Goal: Information Seeking & Learning: Learn about a topic

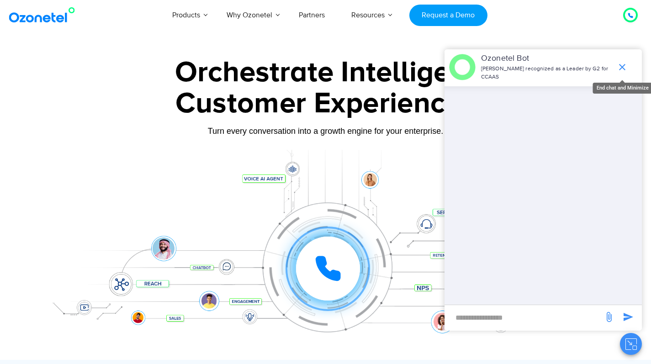
click at [624, 63] on icon "end chat or minimize" at bounding box center [622, 67] width 11 height 11
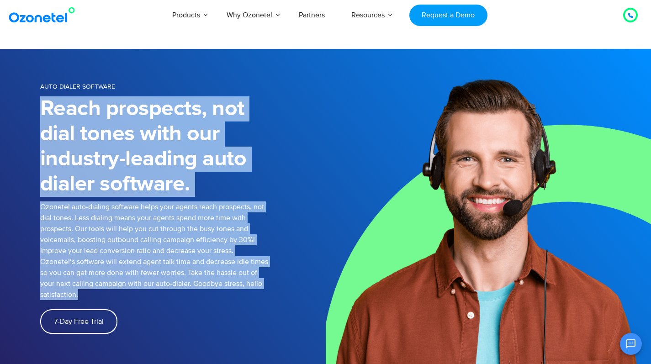
drag, startPoint x: 40, startPoint y: 108, endPoint x: 250, endPoint y: 285, distance: 274.6
click at [263, 291] on div "Auto Dialer Software Reach prospects, not dial tones with our industry-leading …" at bounding box center [182, 222] width 285 height 283
click at [161, 226] on p "Ozonetel auto-dialing software helps your agents reach prospects, not dial tone…" at bounding box center [154, 250] width 228 height 99
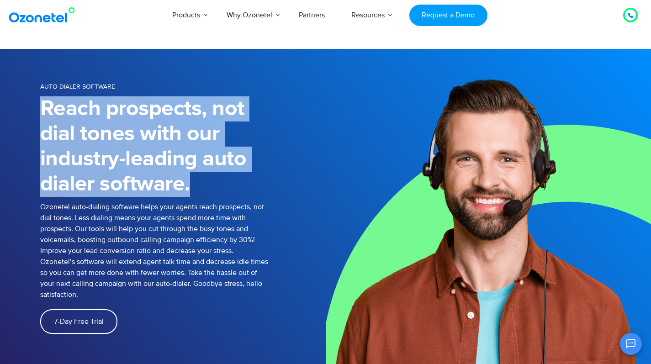
drag, startPoint x: 45, startPoint y: 104, endPoint x: 198, endPoint y: 191, distance: 176.5
click at [198, 191] on h1 "Reach prospects, not dial tones with our industry-leading auto dialer software." at bounding box center [154, 146] width 228 height 100
click at [136, 160] on h1 "Reach prospects, not dial tones with our industry-leading auto dialer software." at bounding box center [154, 146] width 228 height 100
drag, startPoint x: 42, startPoint y: 106, endPoint x: 206, endPoint y: 190, distance: 184.7
click at [206, 190] on h1 "Reach prospects, not dial tones with our industry-leading auto dialer software." at bounding box center [154, 146] width 228 height 100
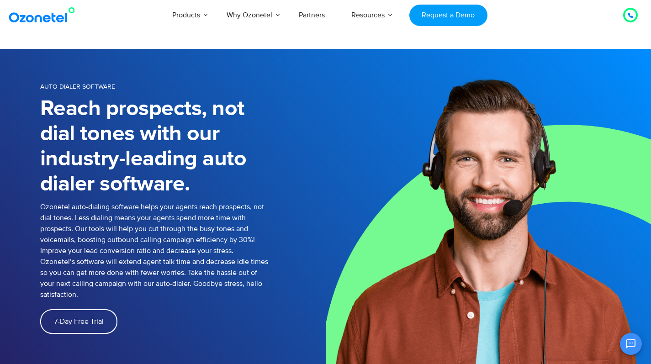
click at [90, 221] on p "Ozonetel auto-dialing software helps your agents reach prospects, not dial tone…" at bounding box center [154, 250] width 228 height 99
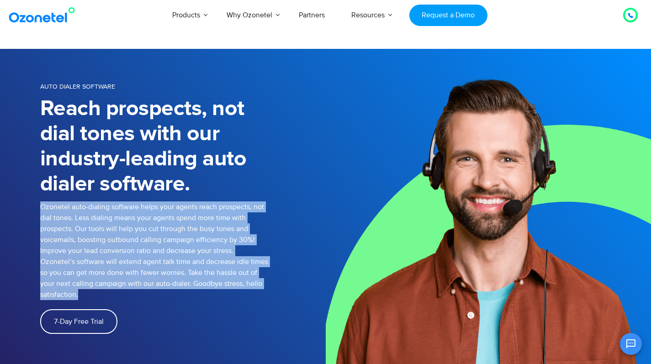
drag, startPoint x: 42, startPoint y: 206, endPoint x: 86, endPoint y: 295, distance: 99.1
click at [86, 295] on p "Ozonetel auto-dialing software helps your agents reach prospects, not dial tone…" at bounding box center [154, 250] width 228 height 99
click at [79, 256] on p "Ozonetel auto-dialing software helps your agents reach prospects, not dial tone…" at bounding box center [154, 250] width 228 height 99
drag, startPoint x: 57, startPoint y: 234, endPoint x: 91, endPoint y: 292, distance: 67.0
click at [91, 292] on p "Ozonetel auto-dialing software helps your agents reach prospects, not dial tone…" at bounding box center [154, 250] width 228 height 99
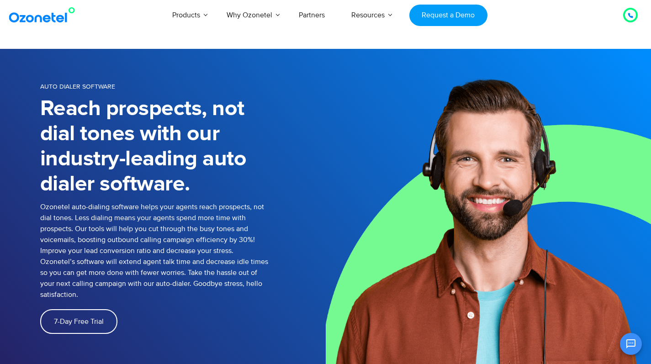
click at [53, 131] on h1 "Reach prospects, not dial tones with our industry-leading auto dialer software." at bounding box center [154, 146] width 228 height 100
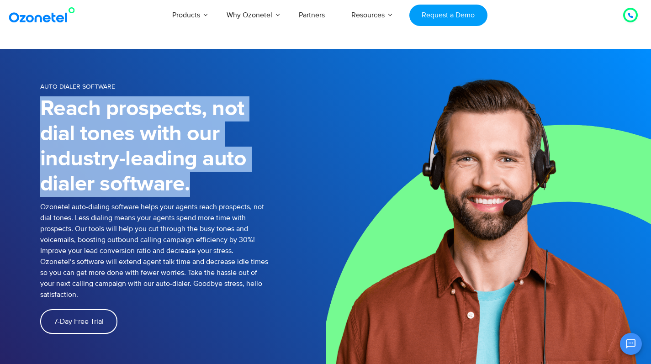
drag, startPoint x: 42, startPoint y: 106, endPoint x: 192, endPoint y: 185, distance: 170.6
click at [192, 185] on h1 "Reach prospects, not dial tones with our industry-leading auto dialer software." at bounding box center [154, 146] width 228 height 100
click at [50, 125] on h1 "Reach prospects, not dial tones with our industry-leading auto dialer software." at bounding box center [154, 146] width 228 height 100
drag, startPoint x: 42, startPoint y: 106, endPoint x: 188, endPoint y: 190, distance: 168.4
click at [188, 190] on h1 "Reach prospects, not dial tones with our industry-leading auto dialer software." at bounding box center [154, 146] width 228 height 100
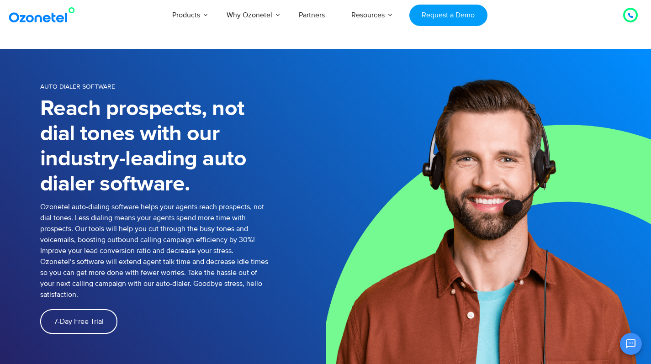
click at [118, 224] on p "Ozonetel auto-dialing software helps your agents reach prospects, not dial tone…" at bounding box center [154, 250] width 228 height 99
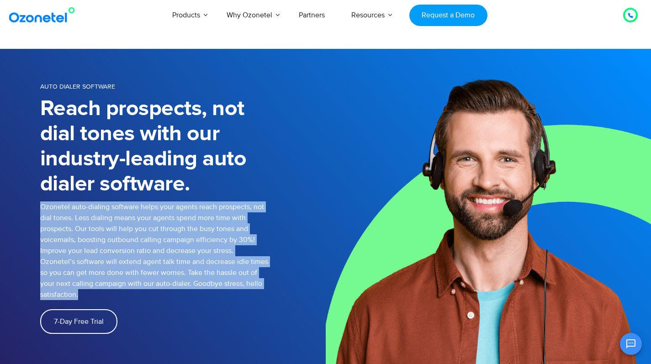
drag, startPoint x: 41, startPoint y: 207, endPoint x: 92, endPoint y: 293, distance: 99.8
click at [92, 293] on p "Ozonetel auto-dialing software helps your agents reach prospects, not dial tone…" at bounding box center [154, 250] width 228 height 99
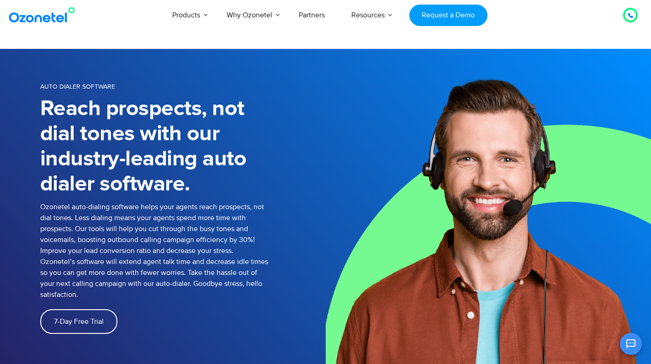
click at [269, 187] on div "Reach prospects, not dial tones with our industry-leading auto dialer software." at bounding box center [182, 146] width 285 height 100
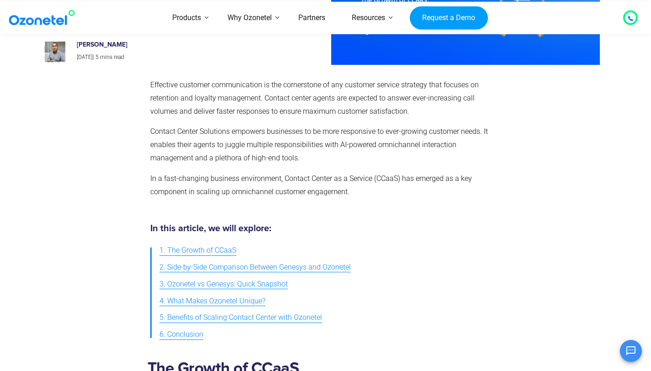
scroll to position [132, 0]
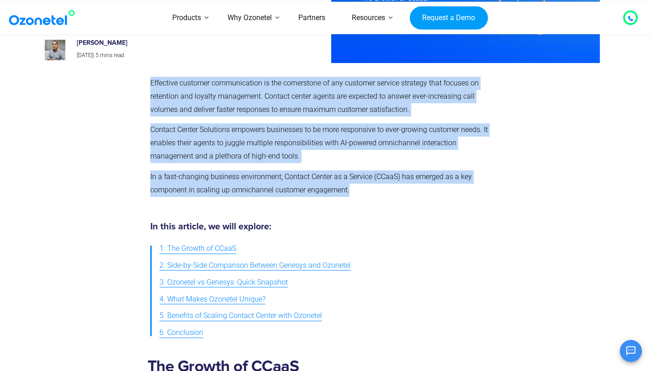
drag, startPoint x: 149, startPoint y: 81, endPoint x: 357, endPoint y: 196, distance: 237.4
click at [357, 196] on div "Effective customer communication is the cornerstone of any customer service str…" at bounding box center [324, 140] width 356 height 136
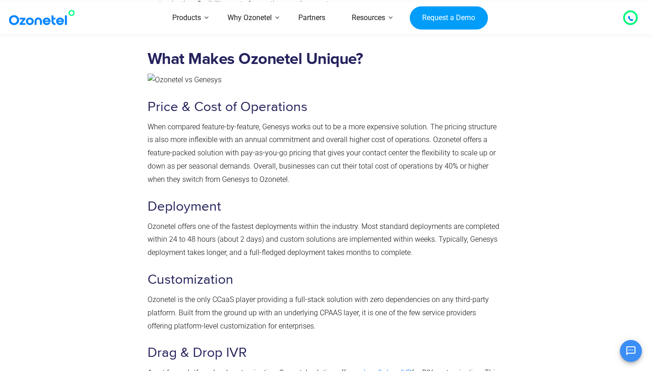
scroll to position [2882, 0]
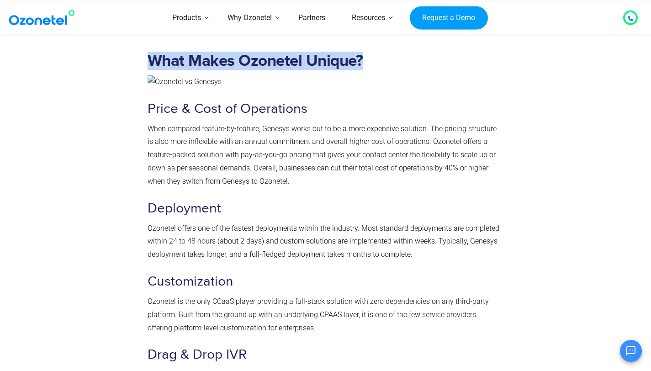
drag, startPoint x: 150, startPoint y: 65, endPoint x: 370, endPoint y: 68, distance: 219.3
click at [370, 68] on h2 "What Makes Ozonetel Unique?" at bounding box center [324, 61] width 353 height 19
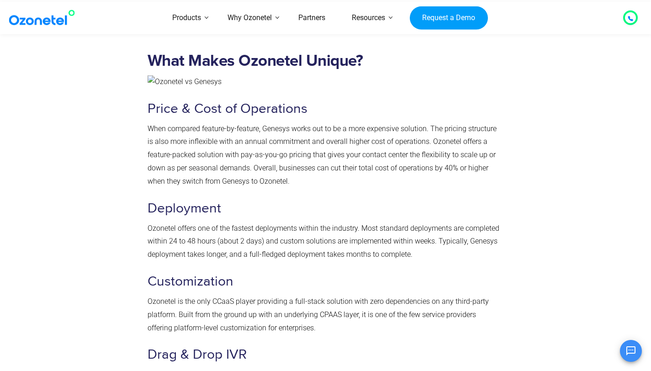
click at [347, 198] on div "What Makes Ozonetel Unique? Price & Cost of Operations When compared feature-by…" at bounding box center [324, 290] width 353 height 476
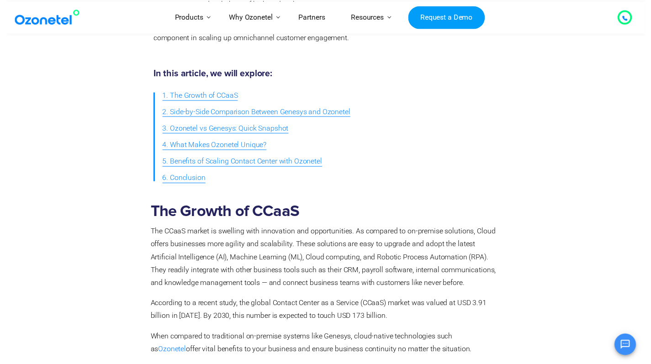
scroll to position [0, 0]
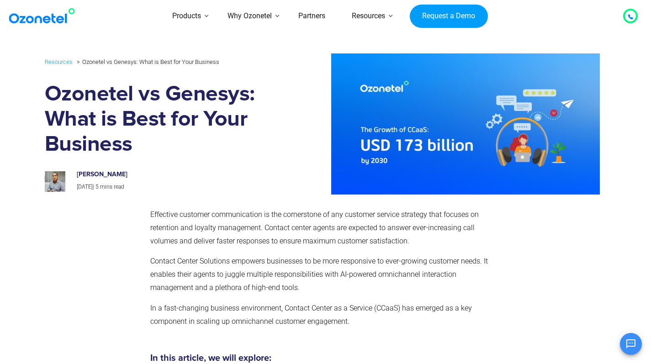
click at [280, 182] on div at bounding box center [443, 123] width 328 height 141
